Goal: Information Seeking & Learning: Learn about a topic

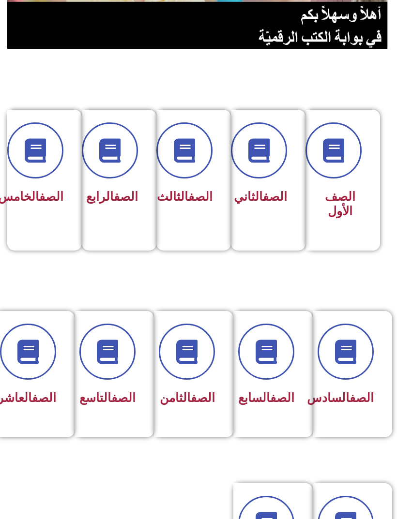
scroll to position [153, 0]
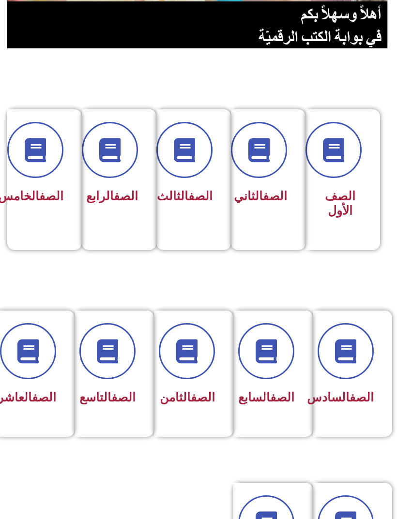
click at [36, 393] on link "الصف" at bounding box center [44, 398] width 24 height 14
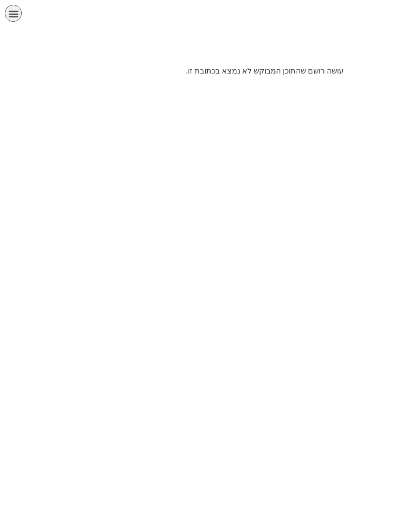
click at [9, 15] on icon "כפתור פתיחת תפריט" at bounding box center [13, 13] width 11 height 11
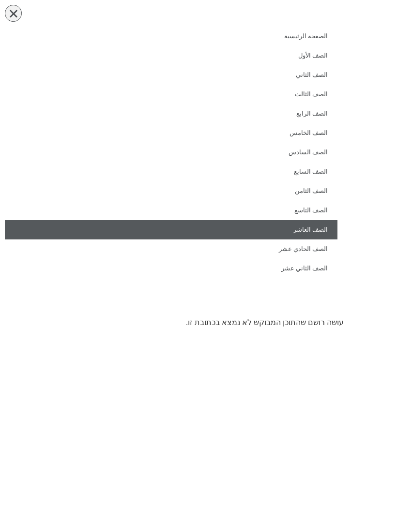
click at [320, 224] on link "الصف العاشر" at bounding box center [171, 229] width 333 height 19
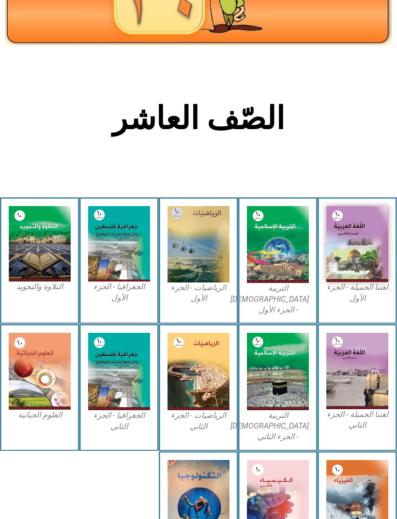
scroll to position [99, 0]
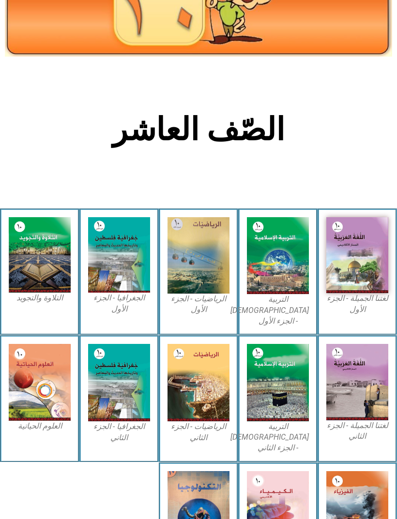
click at [359, 252] on img at bounding box center [357, 255] width 62 height 76
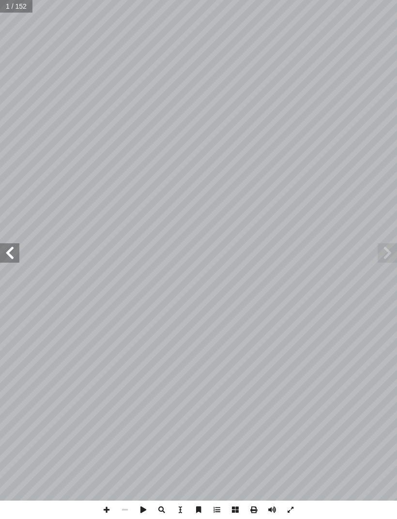
click at [380, 253] on span at bounding box center [387, 253] width 19 height 19
click at [12, 253] on span at bounding box center [9, 253] width 19 height 19
click at [14, 248] on span at bounding box center [9, 253] width 19 height 19
click at [17, 250] on span at bounding box center [9, 253] width 19 height 19
click at [13, 247] on span at bounding box center [9, 253] width 19 height 19
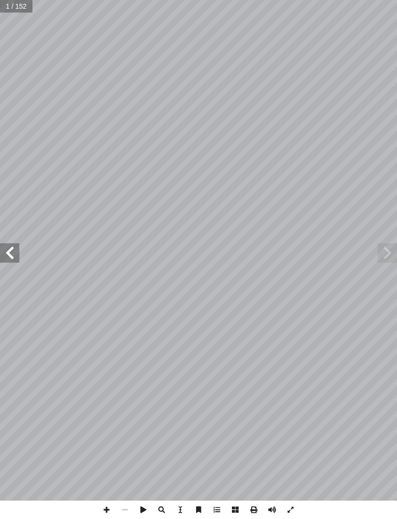
click at [14, 246] on span at bounding box center [9, 253] width 19 height 19
click at [383, 252] on span at bounding box center [387, 253] width 19 height 19
click at [14, 247] on span at bounding box center [9, 253] width 19 height 19
click at [10, 245] on span at bounding box center [9, 253] width 19 height 19
click at [17, 248] on span at bounding box center [9, 253] width 19 height 19
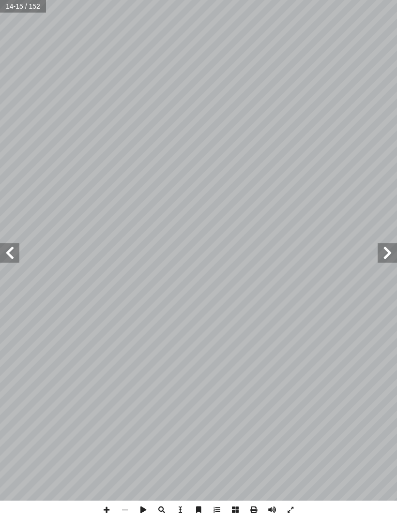
click at [386, 253] on span at bounding box center [387, 253] width 19 height 19
click at [16, 248] on span at bounding box center [9, 253] width 19 height 19
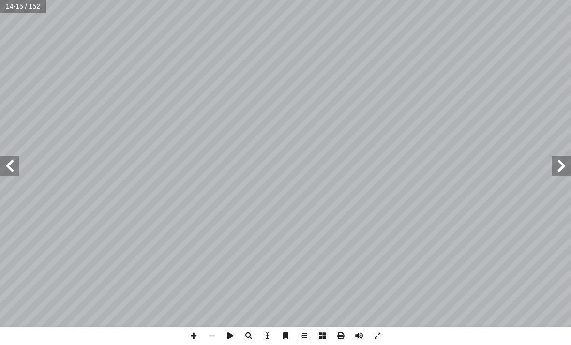
click at [397, 171] on span at bounding box center [561, 165] width 19 height 19
click at [4, 159] on span at bounding box center [9, 165] width 19 height 19
click at [397, 174] on span at bounding box center [561, 165] width 19 height 19
click at [16, 162] on span at bounding box center [9, 165] width 19 height 19
click at [397, 168] on span at bounding box center [561, 165] width 19 height 19
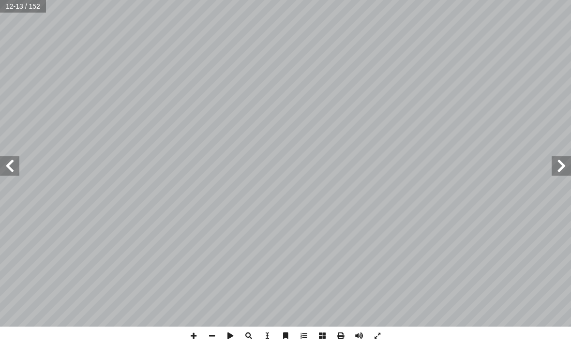
click at [11, 158] on span at bounding box center [9, 165] width 19 height 19
click at [14, 165] on span at bounding box center [9, 165] width 19 height 19
click at [11, 163] on span at bounding box center [9, 165] width 19 height 19
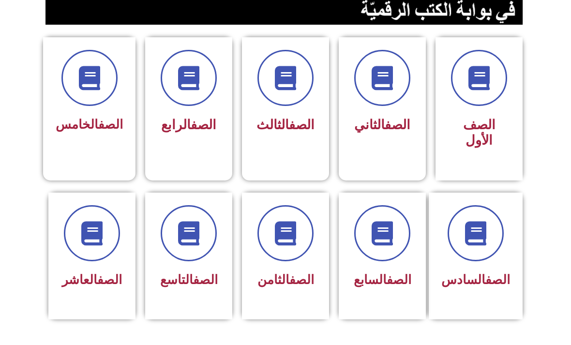
scroll to position [239, 0]
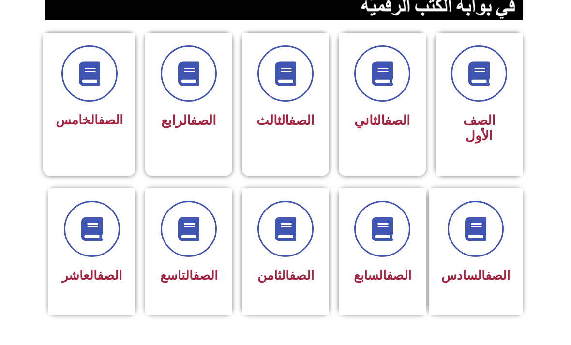
click at [80, 283] on span "الصف العاشر" at bounding box center [92, 275] width 60 height 15
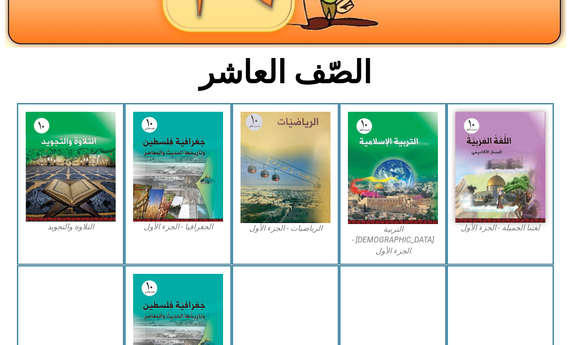
scroll to position [189, 0]
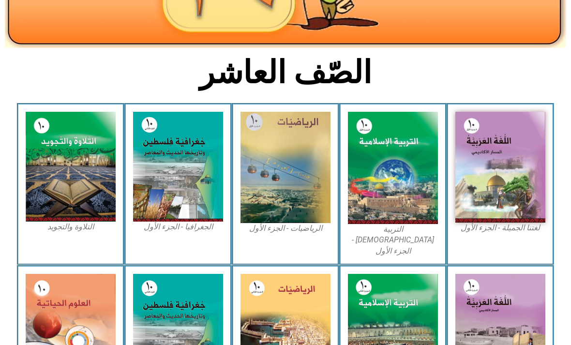
click at [478, 201] on img at bounding box center [501, 167] width 90 height 111
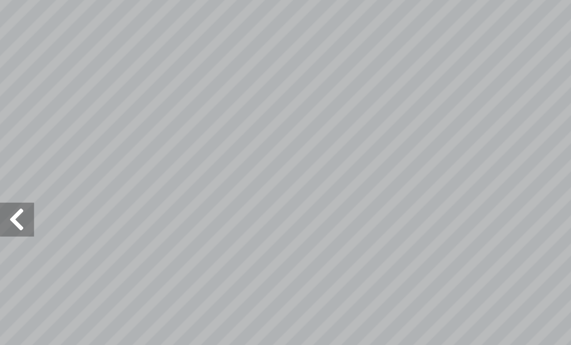
click at [11, 156] on span at bounding box center [9, 165] width 19 height 19
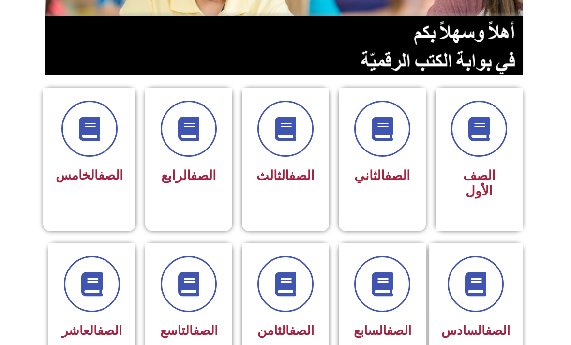
scroll to position [183, 0]
click at [113, 310] on div at bounding box center [92, 284] width 62 height 56
click at [81, 310] on span at bounding box center [92, 284] width 56 height 56
click at [61, 304] on div at bounding box center [92, 284] width 62 height 56
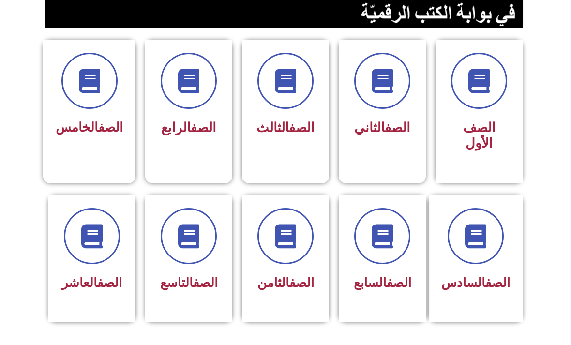
scroll to position [231, 0]
click at [98, 268] on div "الصف العاشر" at bounding box center [92, 251] width 62 height 87
click at [99, 295] on div "الصف العاشر" at bounding box center [92, 284] width 62 height 24
click at [97, 284] on link "الصف" at bounding box center [109, 282] width 25 height 15
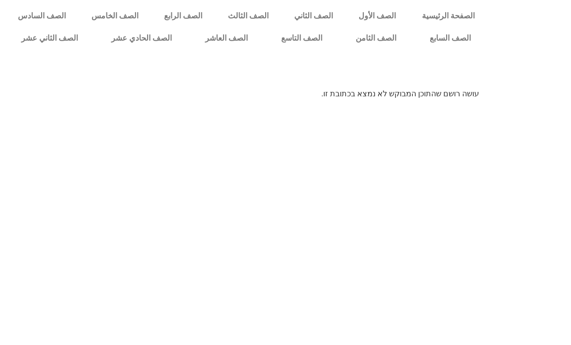
click at [140, 42] on link "الصف الحادي عشر" at bounding box center [142, 38] width 94 height 22
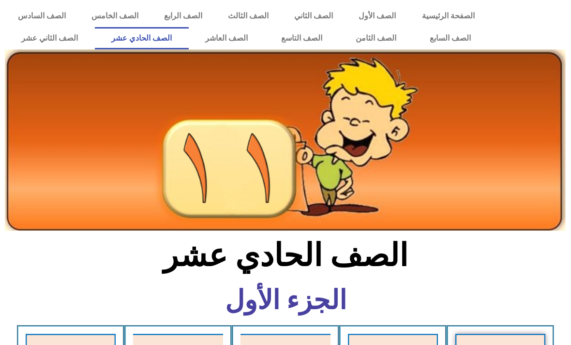
click at [221, 34] on link "الصف العاشر" at bounding box center [227, 38] width 76 height 22
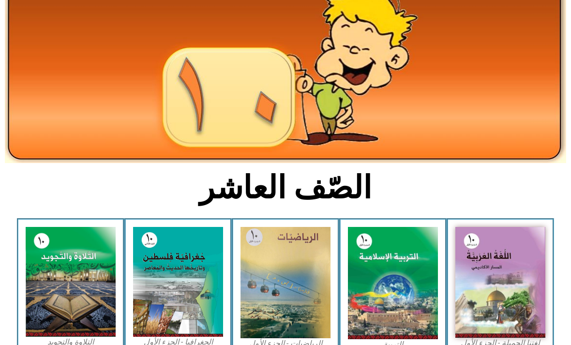
scroll to position [91, 0]
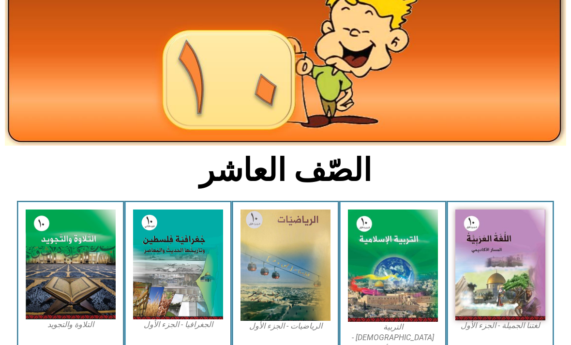
click at [503, 265] on img at bounding box center [501, 265] width 90 height 111
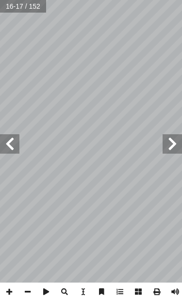
click at [108, 65] on html "الصفحة الرئيسية الصف الأول الصف الثاني الصف الثالث الصف الرابع الصف الخامس الصف…" at bounding box center [91, 32] width 182 height 65
click at [151, 65] on html "الصفحة الرئيسية الصف الأول الصف الثاني الصف الثالث الصف الرابع الصف الخامس الصف…" at bounding box center [91, 32] width 182 height 65
